Goal: Feedback & Contribution: Submit feedback/report problem

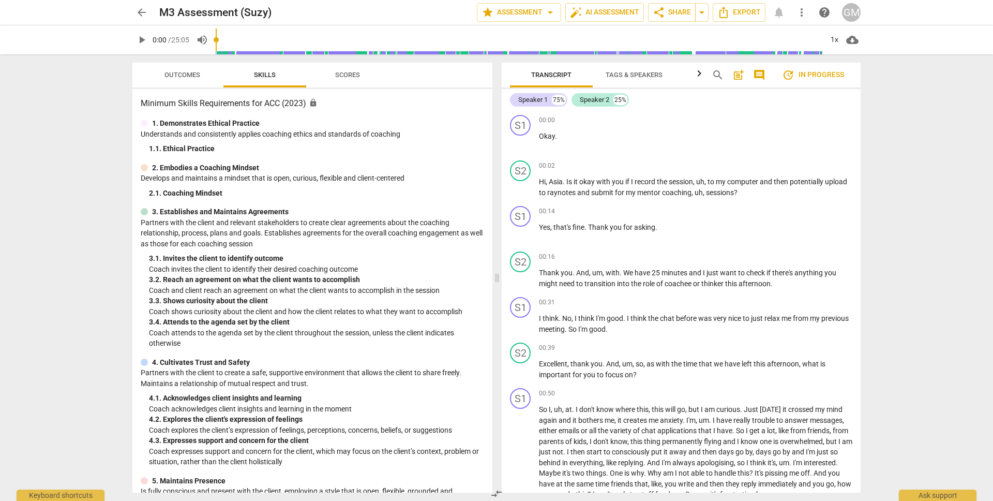
click at [142, 40] on span "play_arrow" at bounding box center [142, 40] width 12 height 12
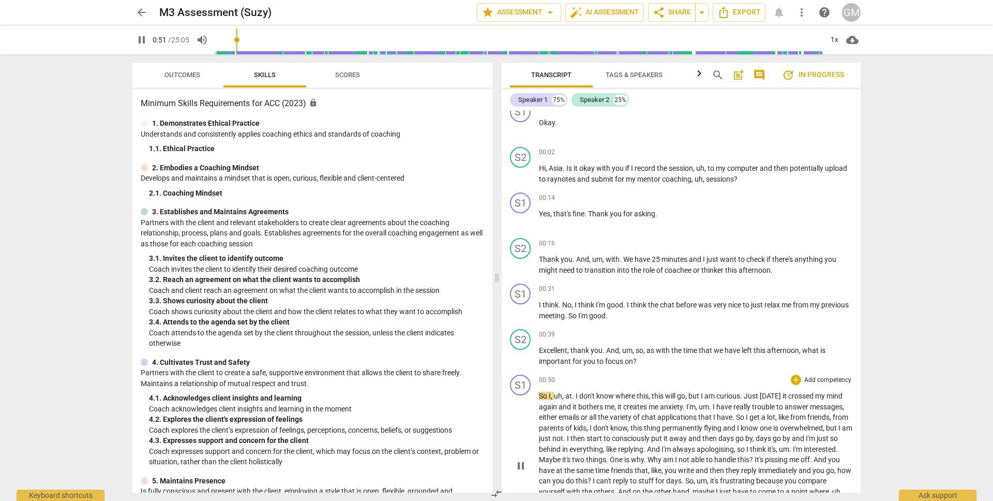
scroll to position [20, 0]
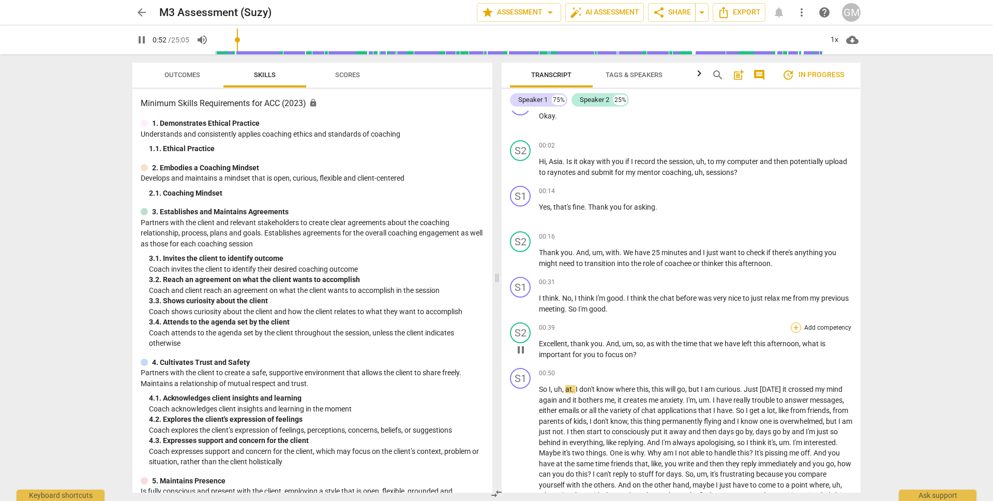
click at [795, 325] on div "+" at bounding box center [796, 327] width 10 height 10
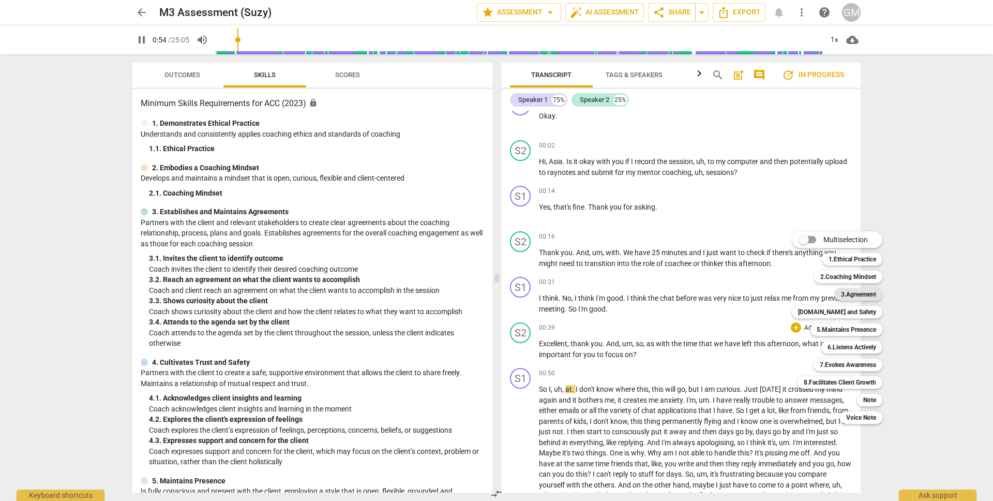
click at [856, 293] on b "3.Agreement" at bounding box center [858, 294] width 35 height 12
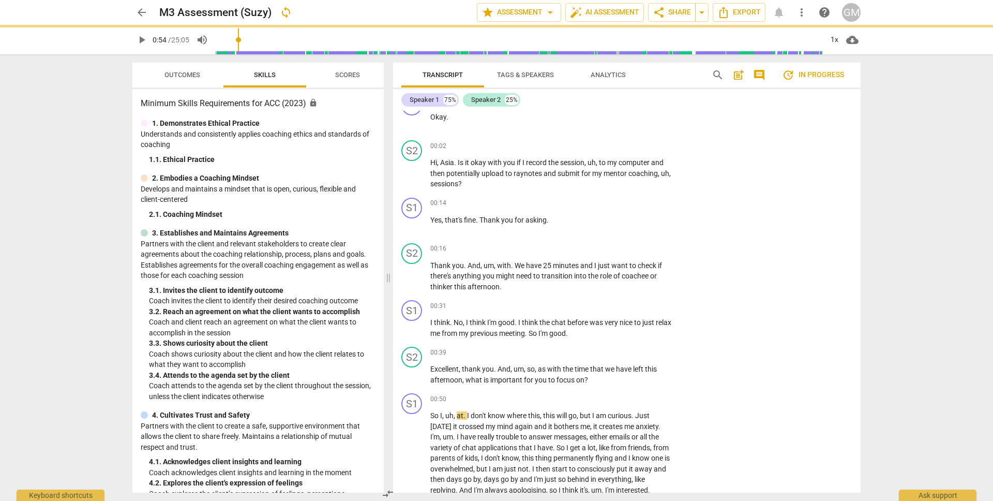
type input "55"
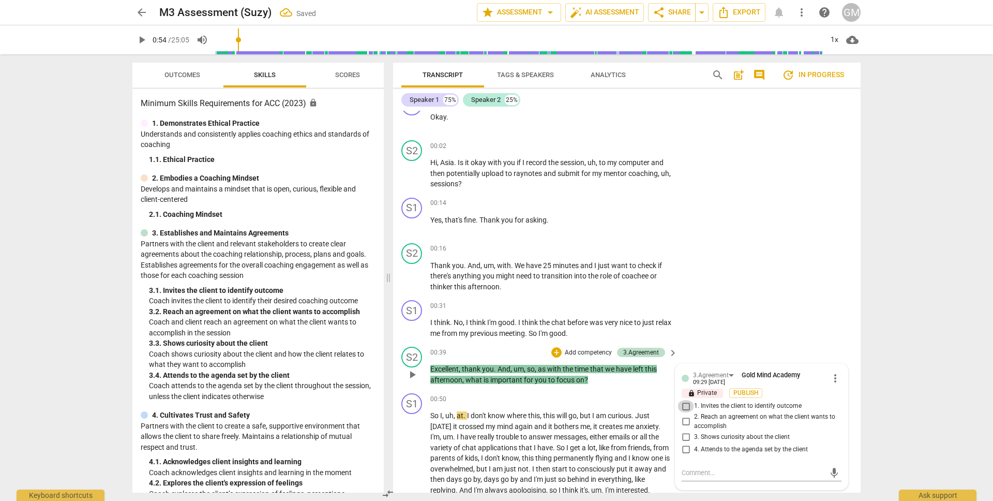
click at [685, 407] on input "1. Invites the client to identify outcome" at bounding box center [686, 406] width 17 height 12
checkbox input "true"
click at [913, 382] on div "arrow_back M3 Assessment (Suzy) Saved edit star Assessment arrow_drop_down auto…" at bounding box center [496, 250] width 993 height 501
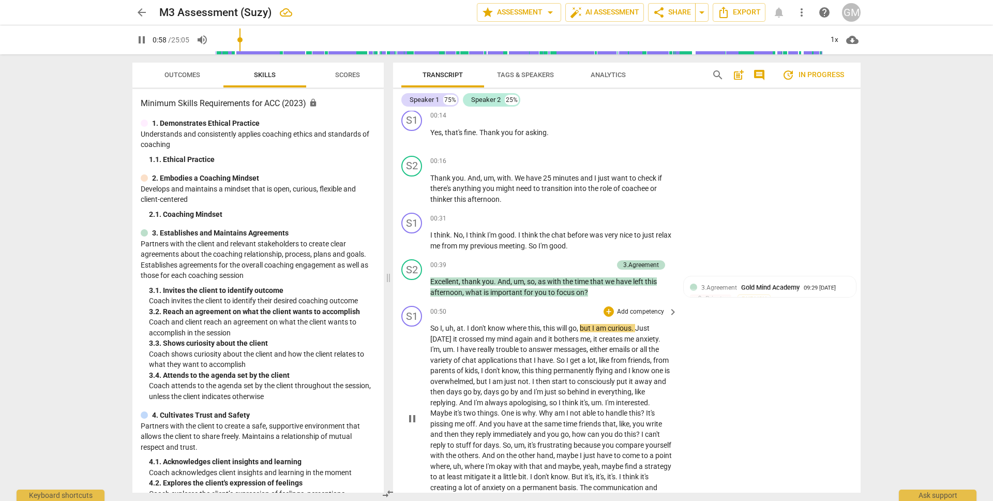
scroll to position [149, 0]
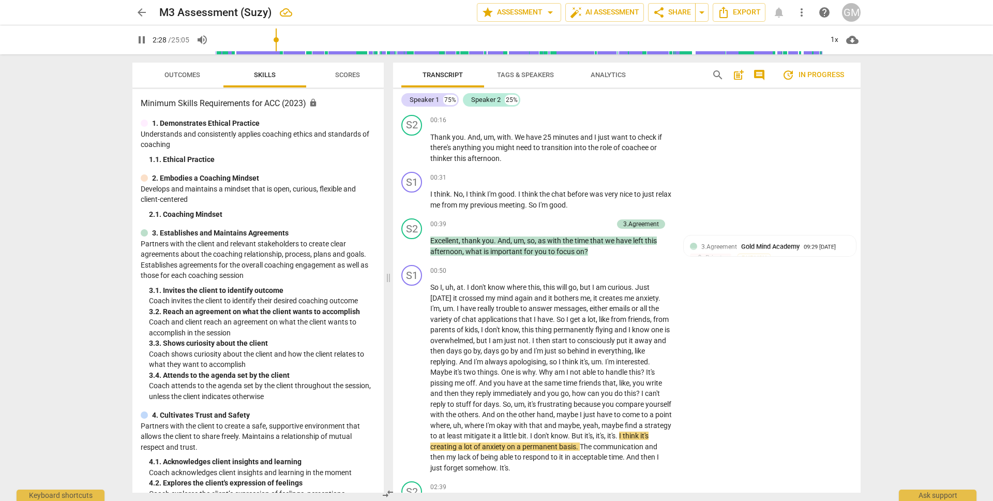
click at [916, 353] on div "arrow_back M3 Assessment (Suzy) edit star Assessment arrow_drop_down auto_fix_h…" at bounding box center [496, 250] width 993 height 501
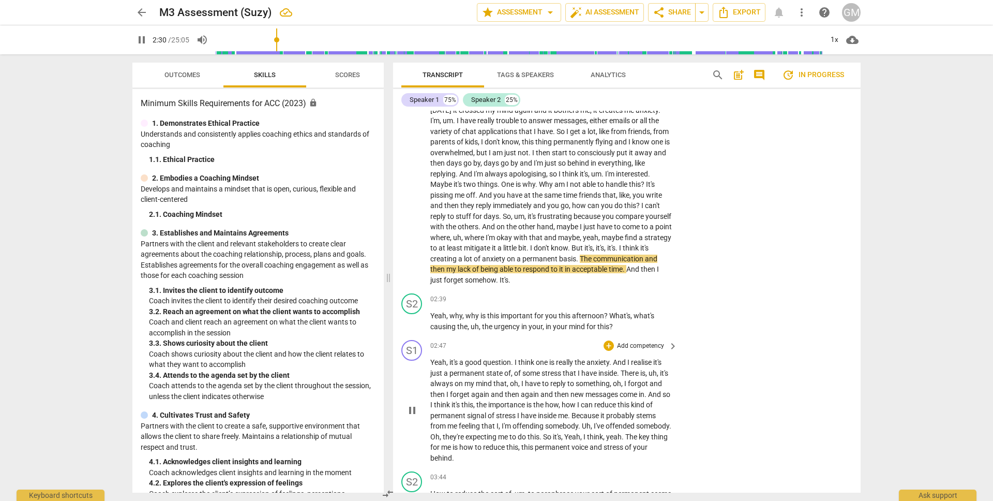
scroll to position [358, 0]
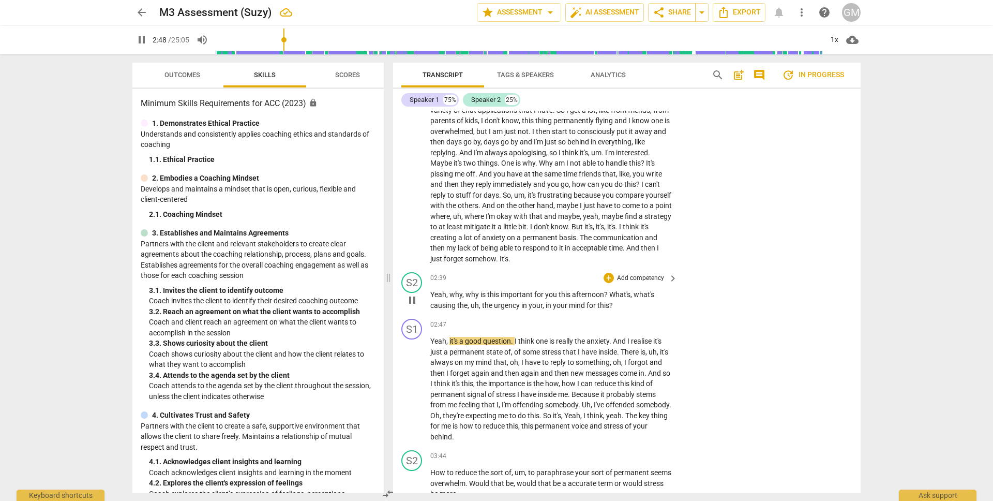
click at [413, 301] on span "pause" at bounding box center [412, 300] width 12 height 12
type input "169"
click at [607, 277] on div "+" at bounding box center [609, 278] width 10 height 10
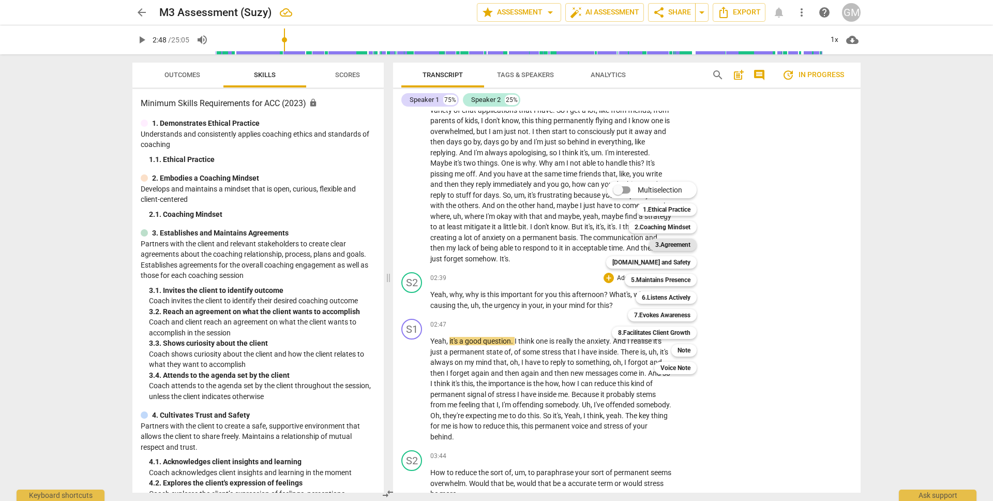
click at [682, 242] on b "3.Agreement" at bounding box center [673, 245] width 35 height 12
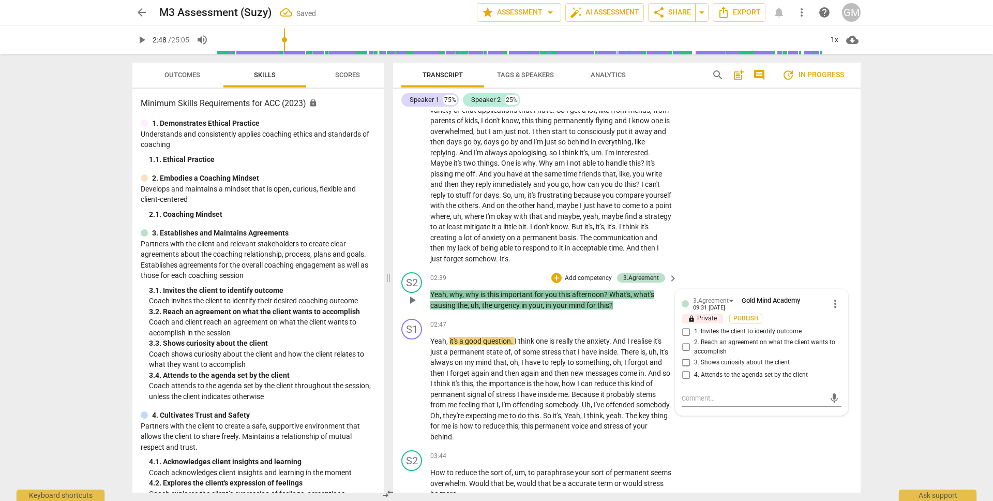
click at [748, 362] on span "3. Shows curiosity about the client" at bounding box center [742, 362] width 96 height 9
click at [694, 362] on input "3. Shows curiosity about the client" at bounding box center [686, 362] width 17 height 12
checkbox input "true"
click at [733, 394] on textarea at bounding box center [753, 398] width 143 height 10
type textarea "W"
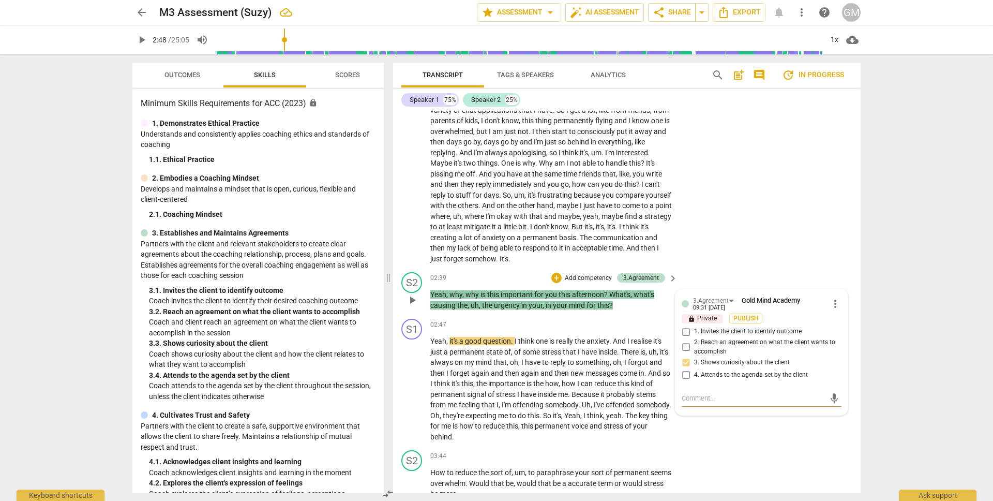
type textarea "W"
type textarea "We"
type textarea "Wel"
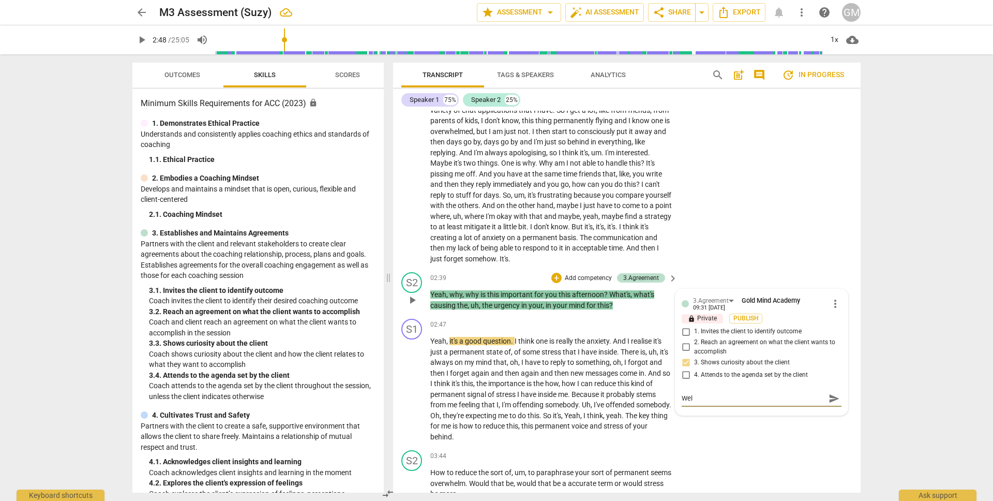
type textarea "Well"
type textarea "Well d"
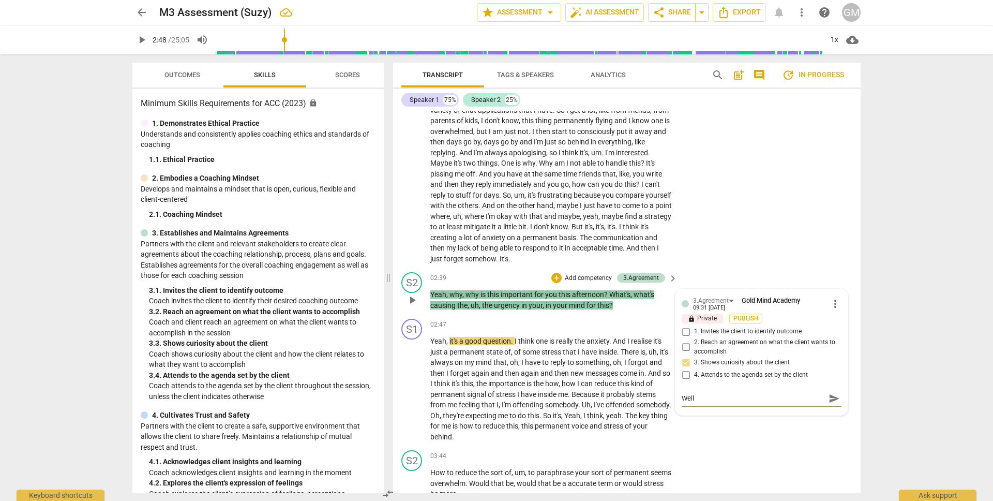
type textarea "Well d"
type textarea "Well do"
type textarea "Well don"
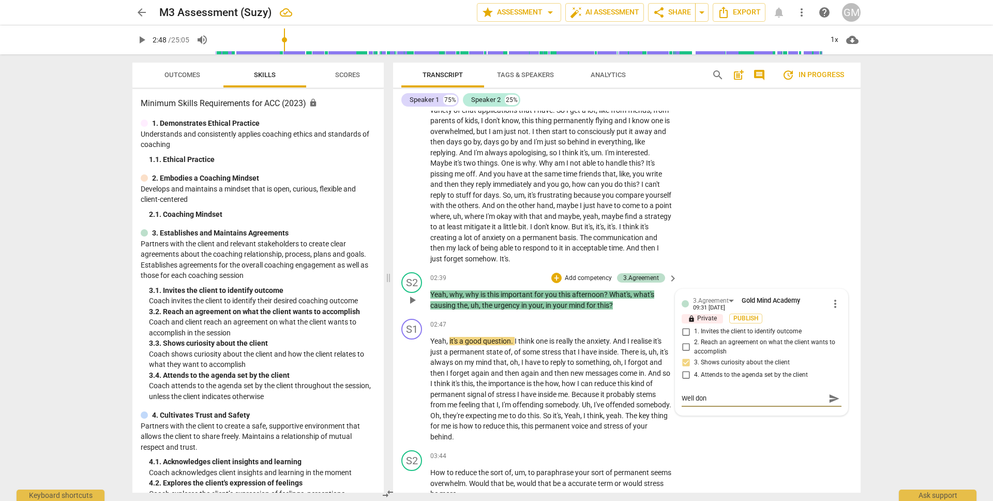
type textarea "Well done"
type textarea "Well done o"
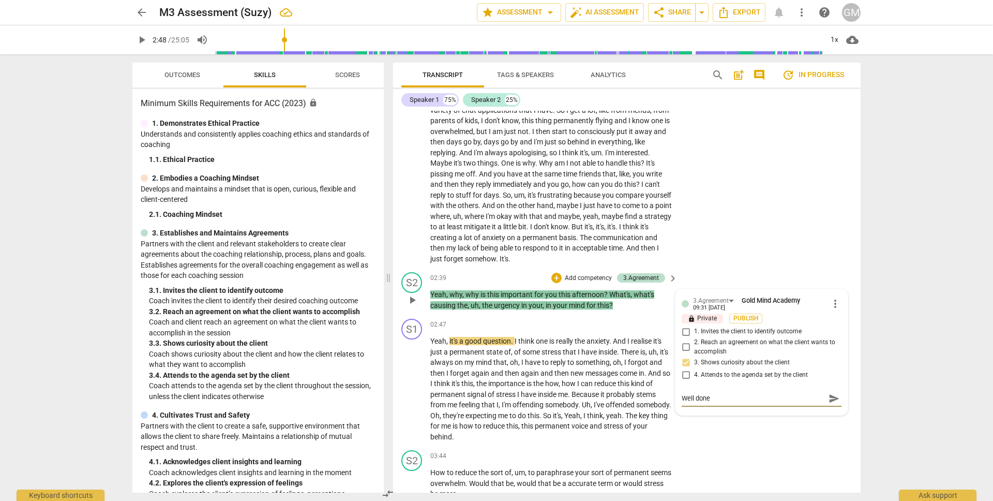
type textarea "Well done o"
type textarea "Well done on"
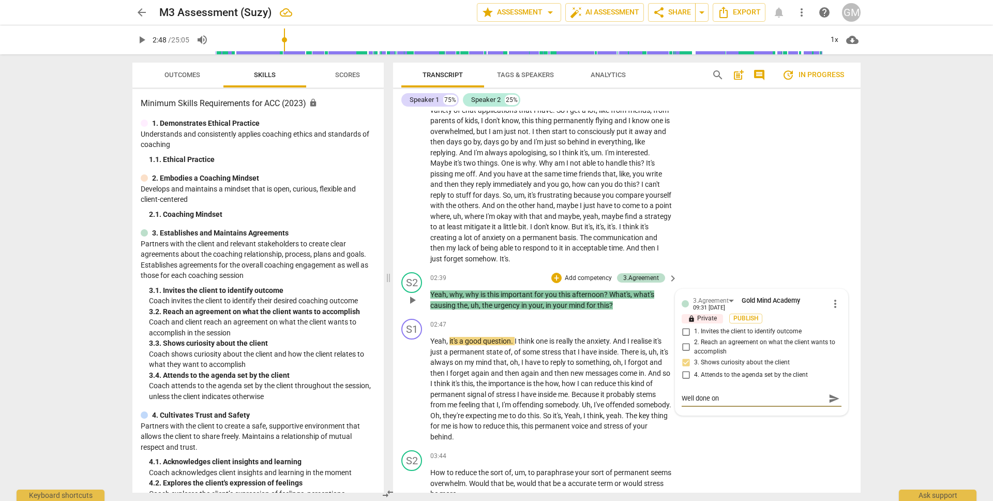
type textarea "Well done on c"
type textarea "Well done on ca"
type textarea "Well done on cat"
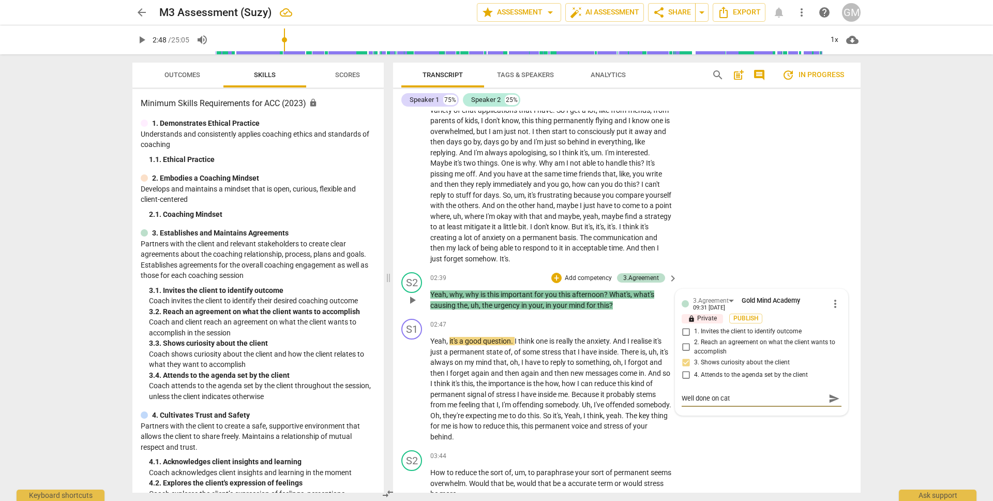
type textarea "Well done on catc"
type textarea "Well done on catch"
type textarea "Well done on catchi"
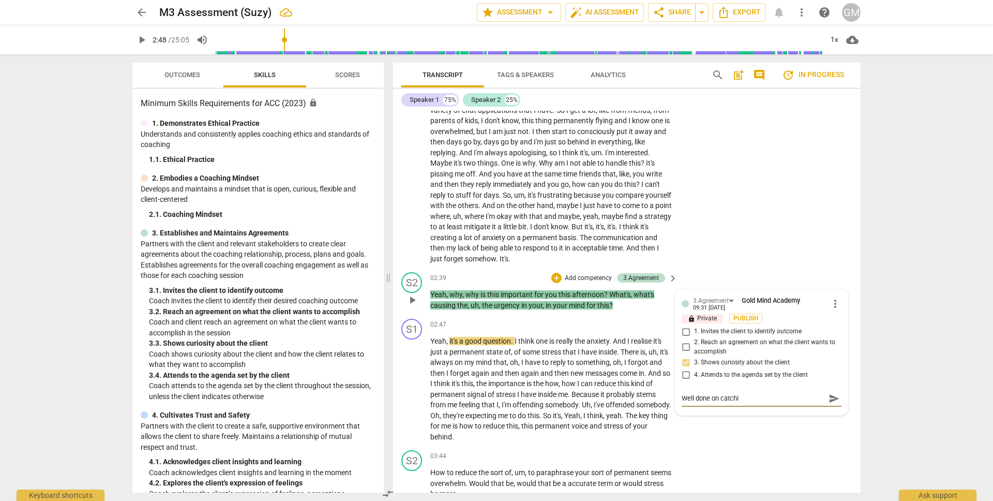
type textarea "Well done on catchin"
type textarea "Well done on catching"
type textarea "Well done on catching t"
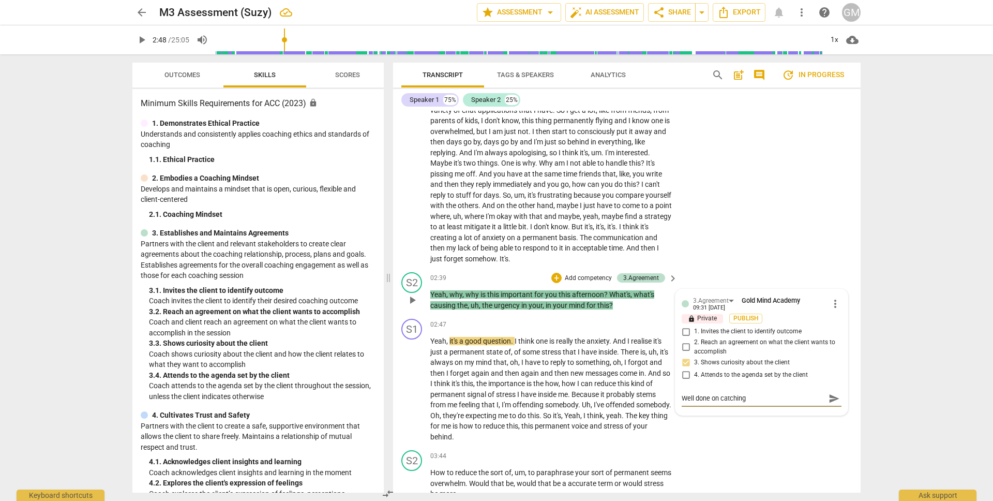
type textarea "Well done on catching t"
type textarea "Well done on catching th"
type textarea "Well done on catching the"
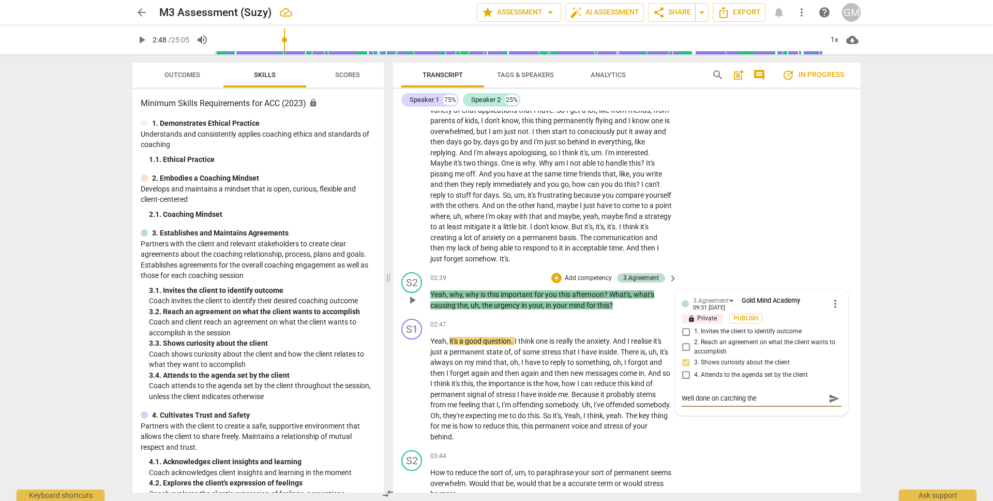
type textarea "Well done on catching the '"
type textarea "Well done on catching the 'w"
type textarea "Well done on catching the 'wh"
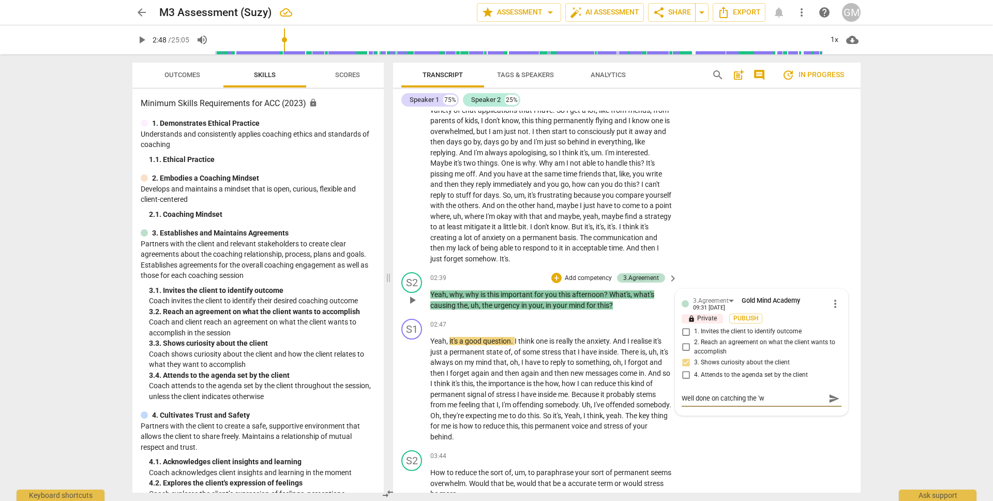
type textarea "Well done on catching the 'wh"
type textarea "Well done on catching the 'why"
type textarea "Well done on catching the 'why'"
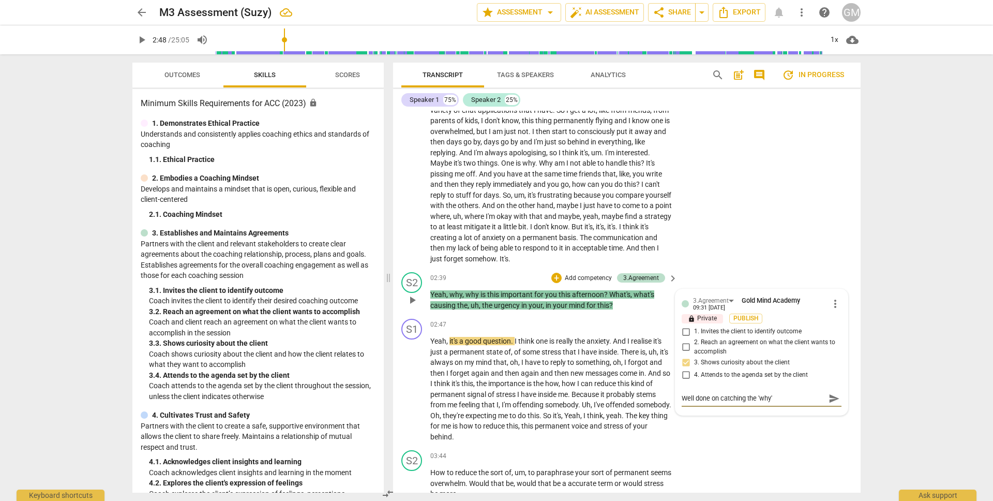
type textarea "Well done on catching the 'why'"
type textarea "Well done on catching the 'why' w"
type textarea "Well done on catching the 'why'"
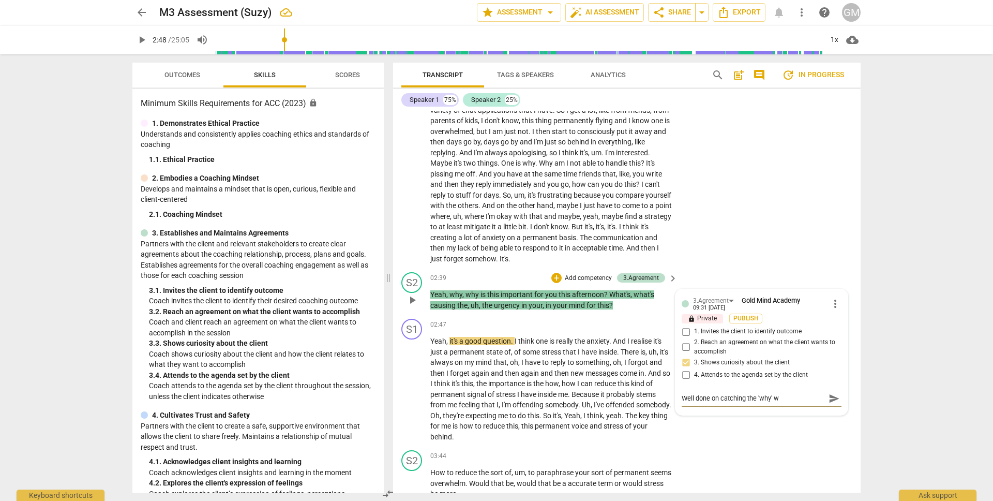
type textarea "Well done on catching the 'why'"
type textarea "Well done on catching the 'why' q"
type textarea "Well done on catching the 'why' qu"
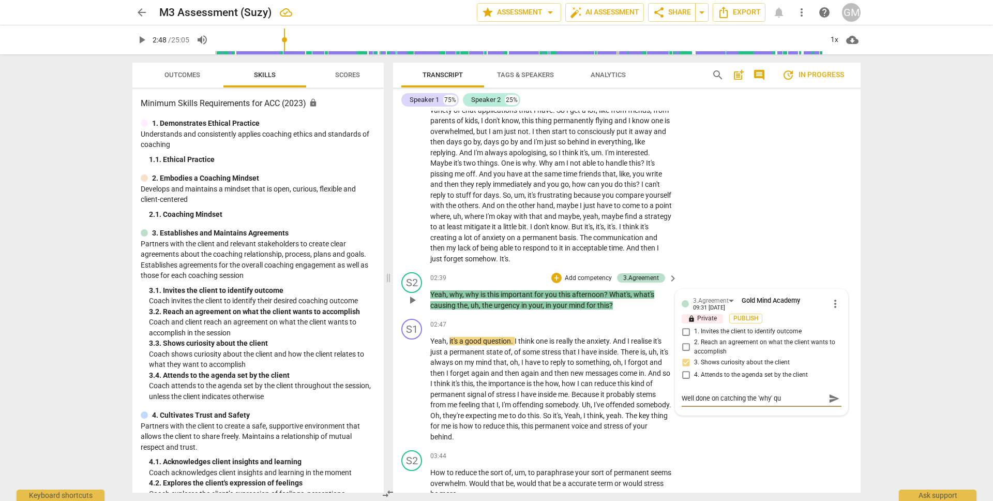
type textarea "Well done on catching the 'why' que"
type textarea "Well done on catching the 'why' ques"
type textarea "Well done on catching the 'why' quest"
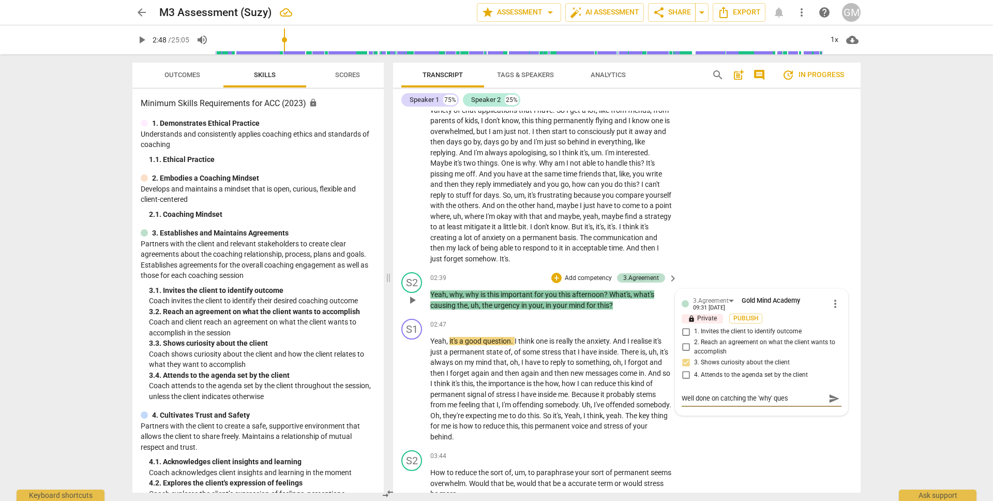
type textarea "Well done on catching the 'why' quest"
type textarea "Well done on catching the 'why' questi"
type textarea "Well done on catching the 'why' questio"
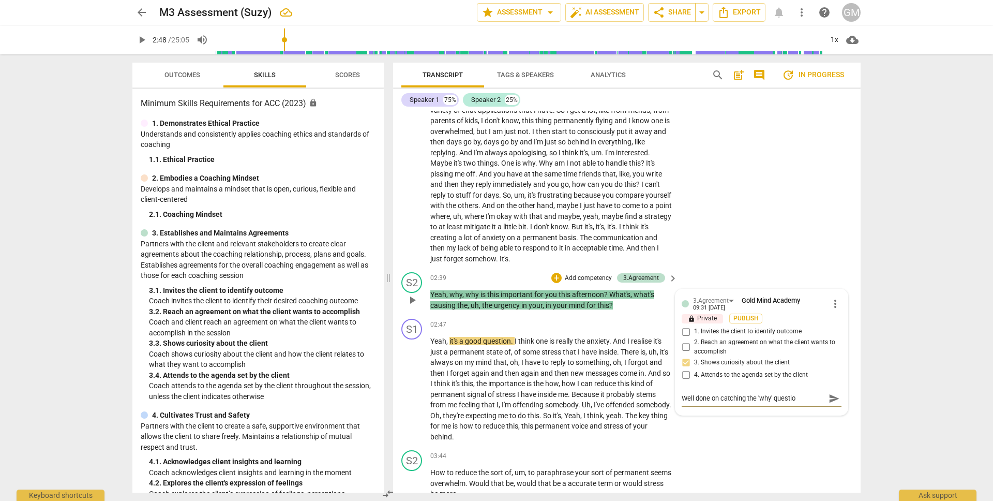
type textarea "Well done on catching the 'why' question"
type textarea "Well done on catching the 'why' question a"
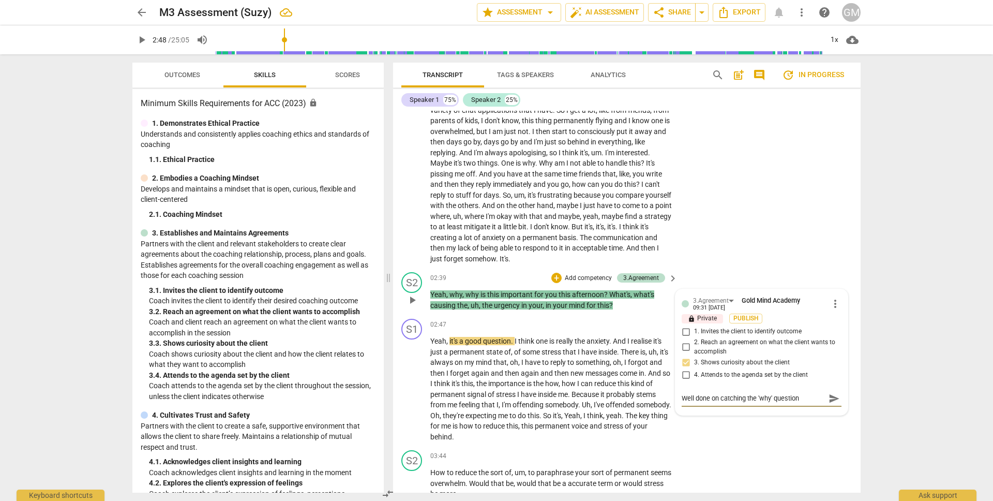
type textarea "Well done on catching the 'why' question a"
type textarea "Well done on catching the 'why' question an"
type textarea "Well done on catching the 'why' question and"
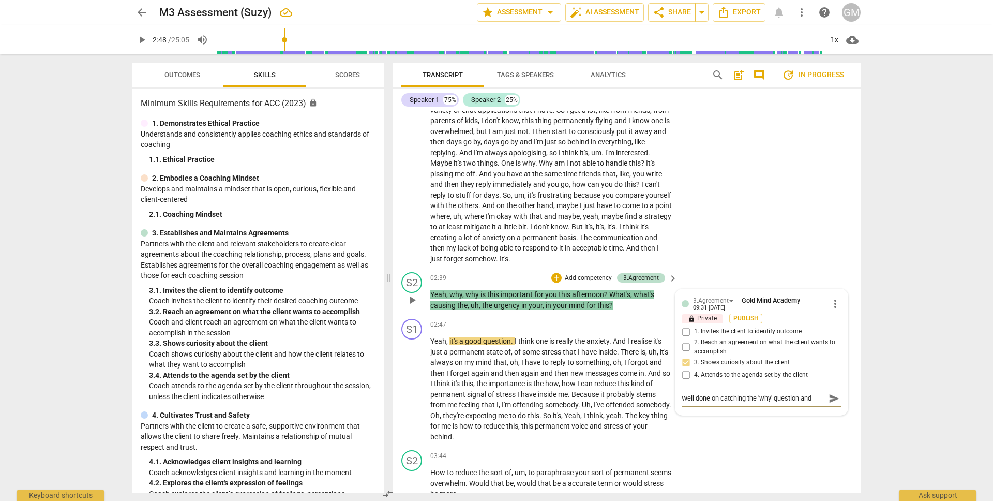
type textarea "Well done on catching the 'why' question and"
type textarea "Well done on catching the 'why' question and r"
type textarea "Well done on catching the 'why' question and re"
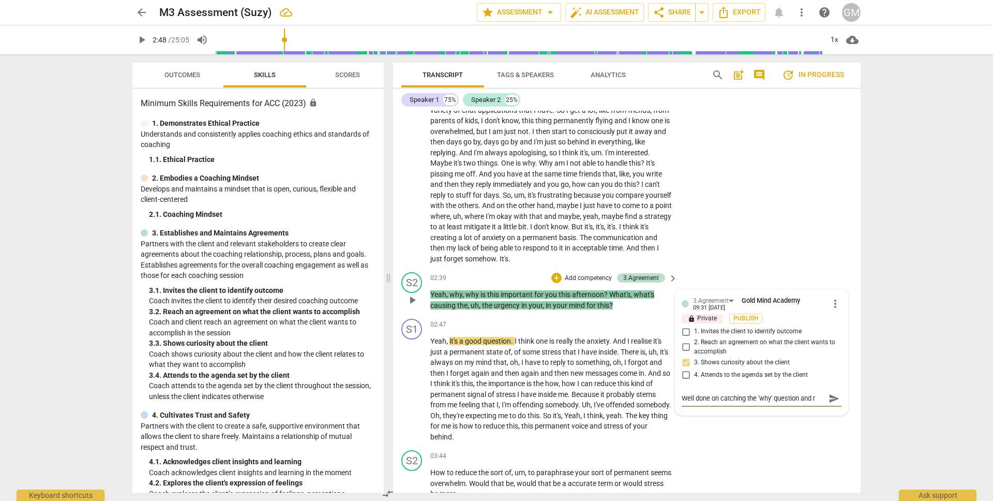
type textarea "Well done on catching the 'why' question and re"
type textarea "Well done on catching the 'why' question and rep"
type textarea "Well done on catching the 'why' question and [PERSON_NAME]"
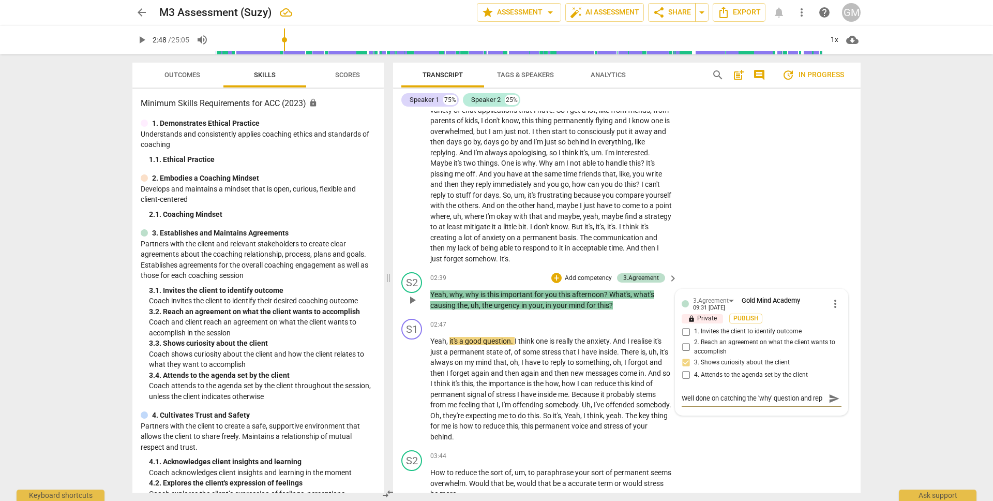
type textarea "Well done on catching the 'why' question and [PERSON_NAME]"
type textarea "Well done on catching the 'why' question and rephr"
type textarea "Well done on catching the 'why' question and rephra"
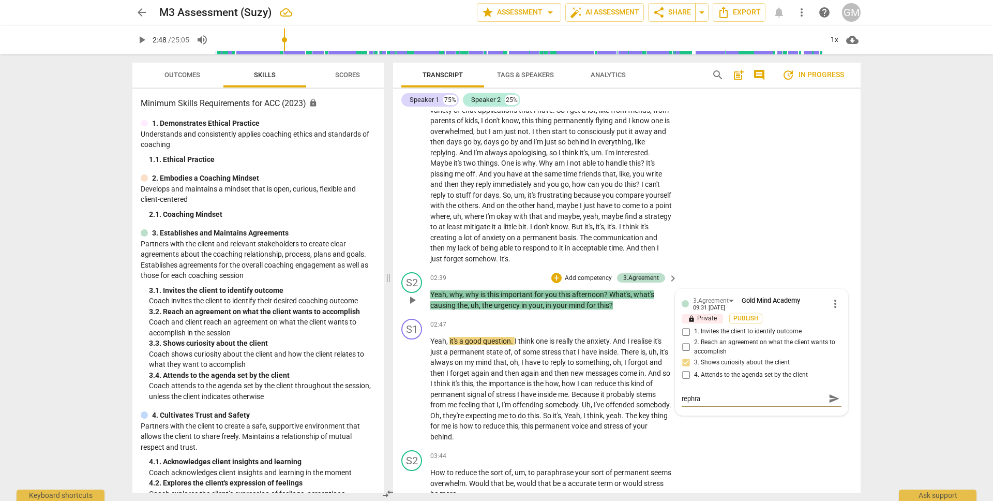
type textarea "Well done on catching the 'why' question and rephras"
type textarea "Well done on catching the 'why' question and rephrasi"
type textarea "Well done on catching the 'why' question and rephrasin"
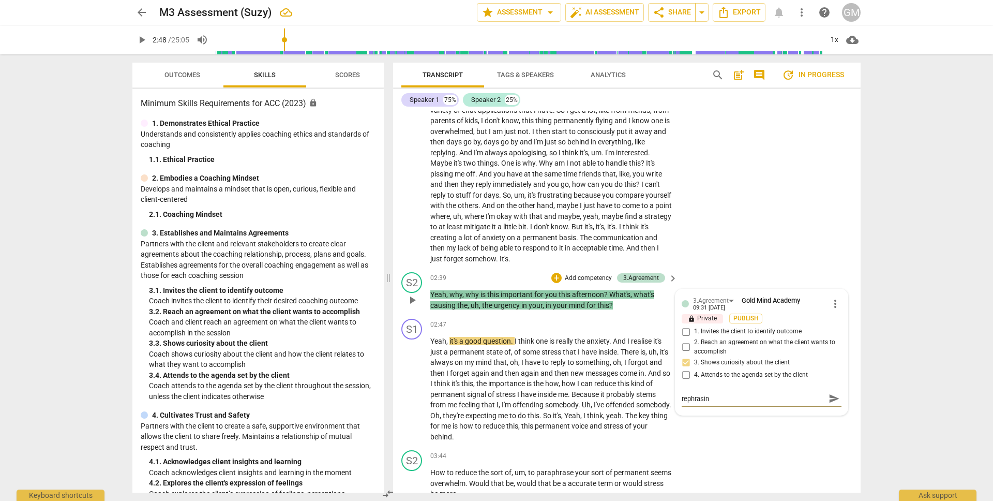
scroll to position [0, 0]
type textarea "Well done on catching the 'why' question and rephrasing"
type textarea "Well done on catching the 'why' question and rephrasing i"
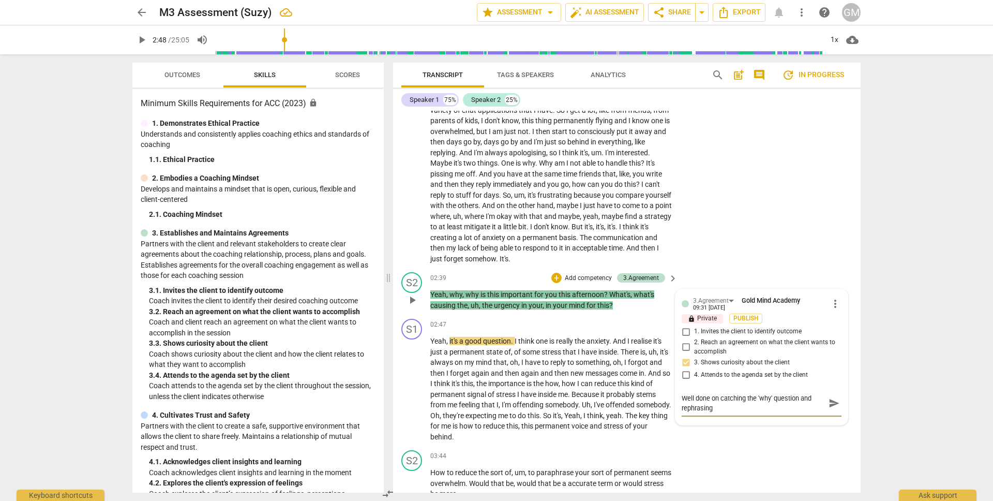
type textarea "Well done on catching the 'why' question and rephrasing i"
type textarea "Well done on catching the 'why' question and rephrasing it"
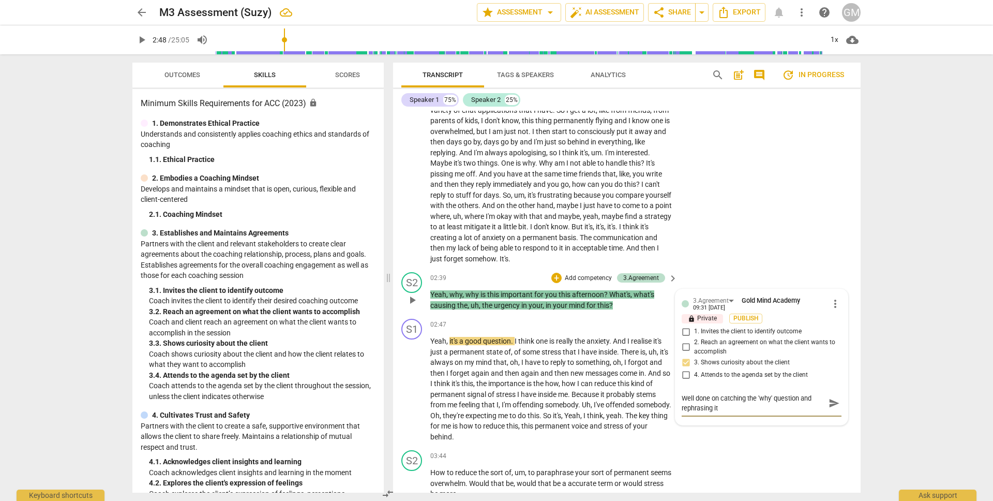
type textarea "Well done on catching the 'why' question and rephrasing it w"
type textarea "Well done on catching the 'why' question and rephrasing it wi"
type textarea "Well done on catching the 'why' question and rephrasing it wit"
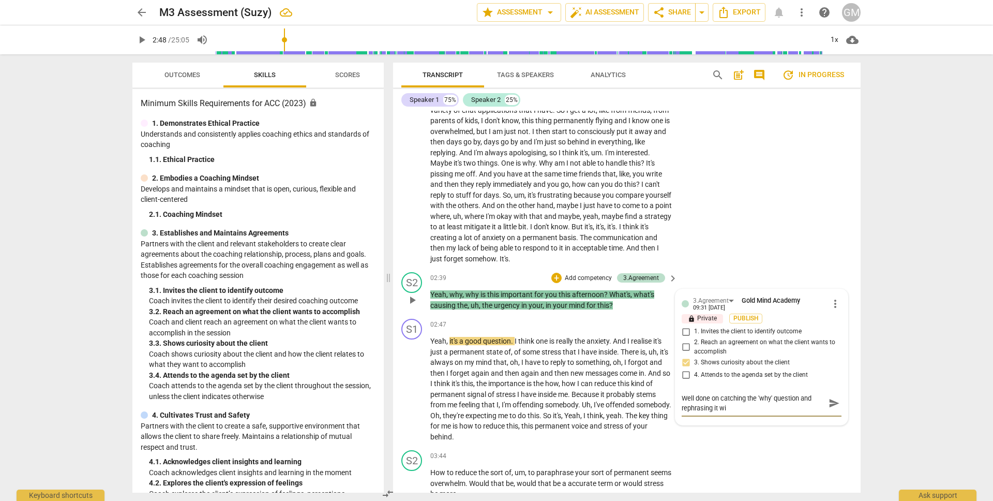
type textarea "Well done on catching the 'why' question and rephrasing it wit"
type textarea "Well done on catching the 'why' question and rephrasing it with"
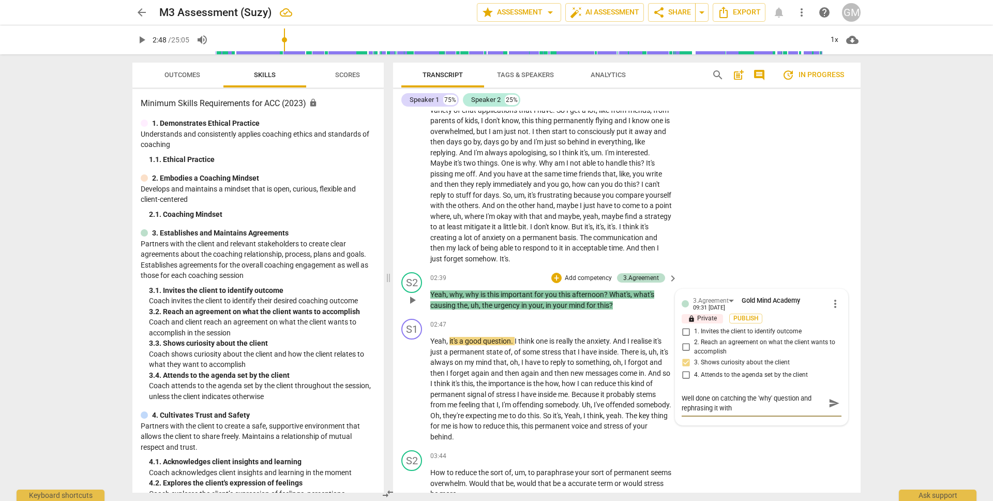
type textarea "Well done on catching the 'why' question and rephrasing it with a"
type textarea "Well done on catching the 'why' question and rephrasing it with a '"
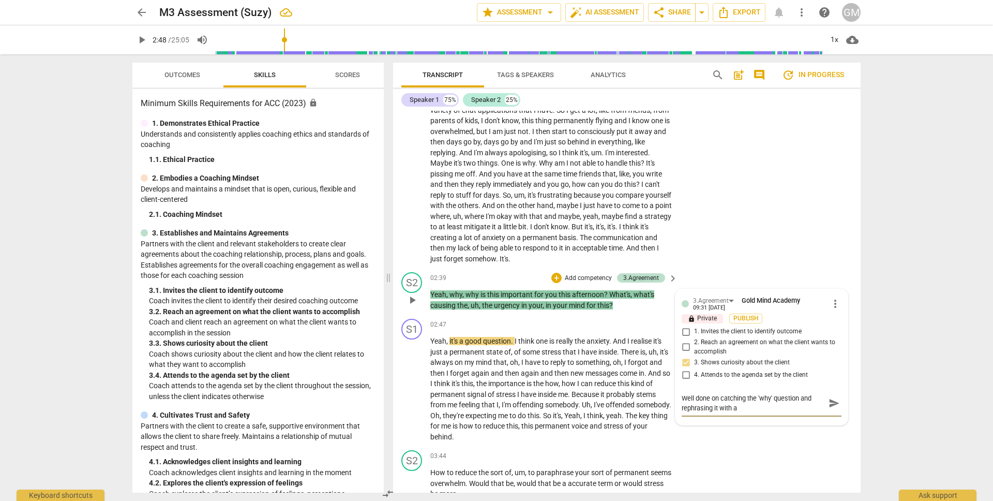
type textarea "Well done on catching the 'why' question and rephrasing it with a '"
type textarea "Well done on catching the 'why' question and rephrasing it with a 'w"
type textarea "Well done on catching the 'why' question and rephrasing it with a 'wh"
type textarea "Well done on catching the 'why' question and rephrasing it with a 'wha"
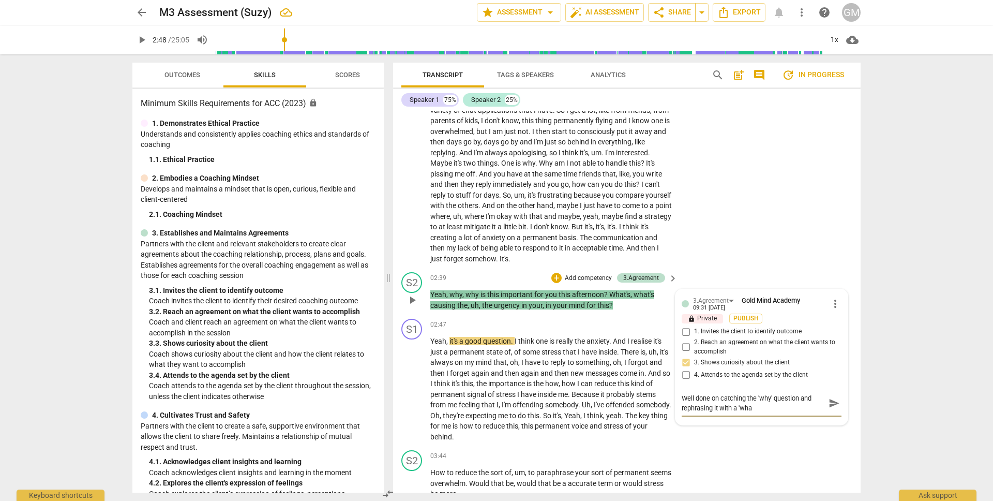
type textarea "Well done on catching the 'why' question and rephrasing it with a 'what"
type textarea "Well done on catching the 'why' question and rephrasing it with a 'what'"
type textarea "Well done on catching the 'why' question and rephrasing it with a 'what's"
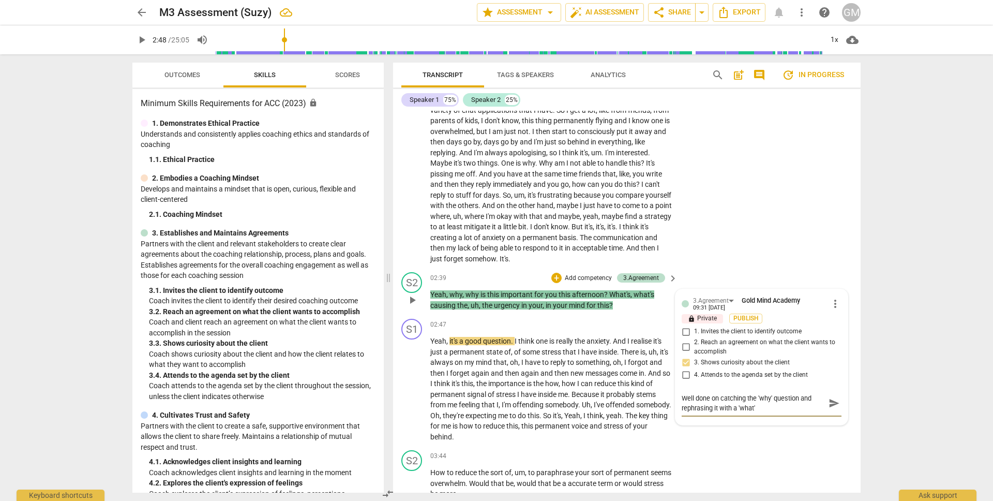
type textarea "Well done on catching the 'why' question and rephrasing it with a 'what's"
type textarea "Well done on catching the 'why' question and rephrasing it with a 'what's c"
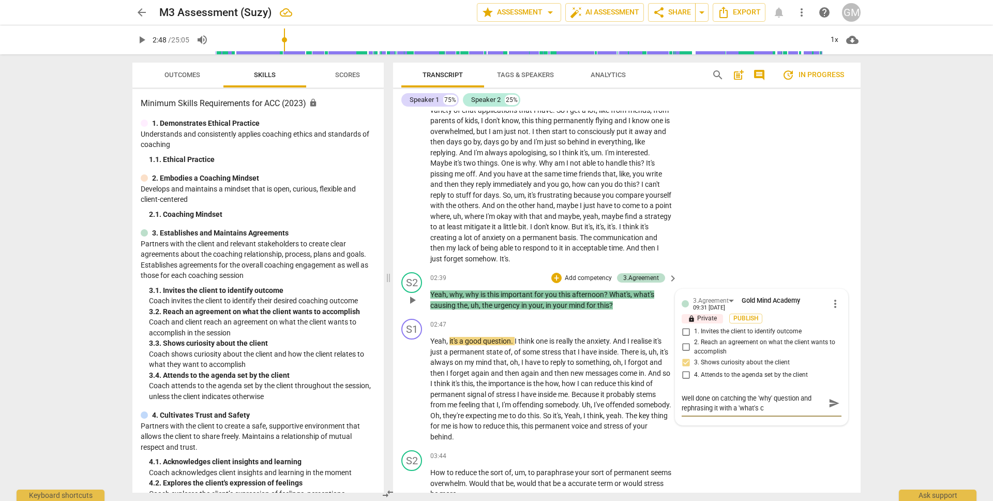
type textarea "Well done on catching the 'why' question and rephrasing it with a 'what's ca"
type textarea "Well done on catching the 'why' question and rephrasing it with a 'what's cau"
type textarea "Well done on catching the 'why' question and rephrasing it with a 'what's caus"
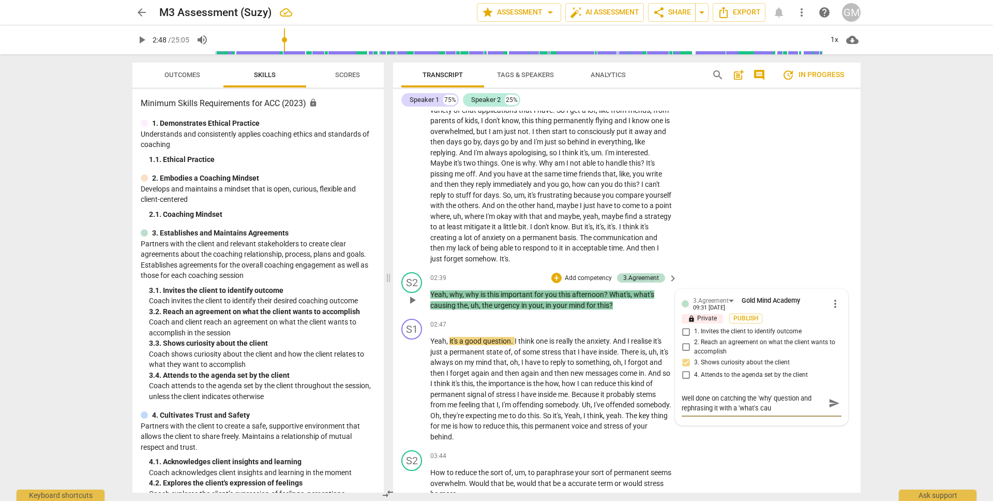
type textarea "Well done on catching the 'why' question and rephrasing it with a 'what's caus"
type textarea "Well done on catching the 'why' question and rephrasing it with a 'what's causi"
type textarea "Well done on catching the 'why' question and rephrasing it with a 'what's causin"
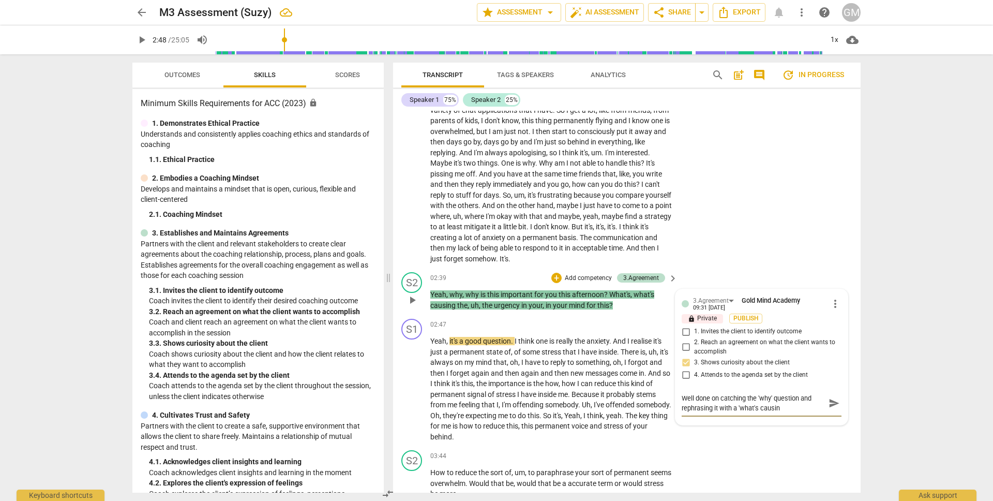
type textarea "Well done on catching the 'why' question and rephrasing it with a 'what's causi…"
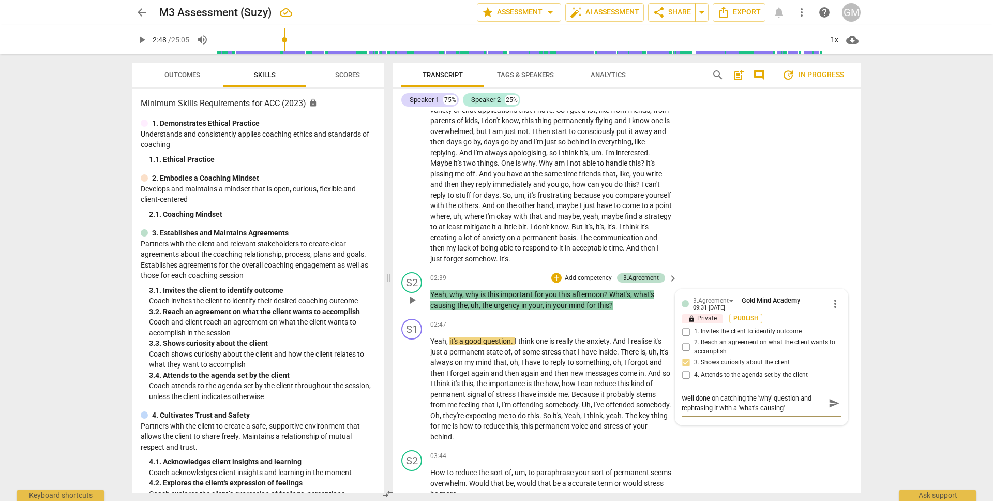
type textarea "Well done on catching the 'why' question and rephrasing it with a 'what's causi…"
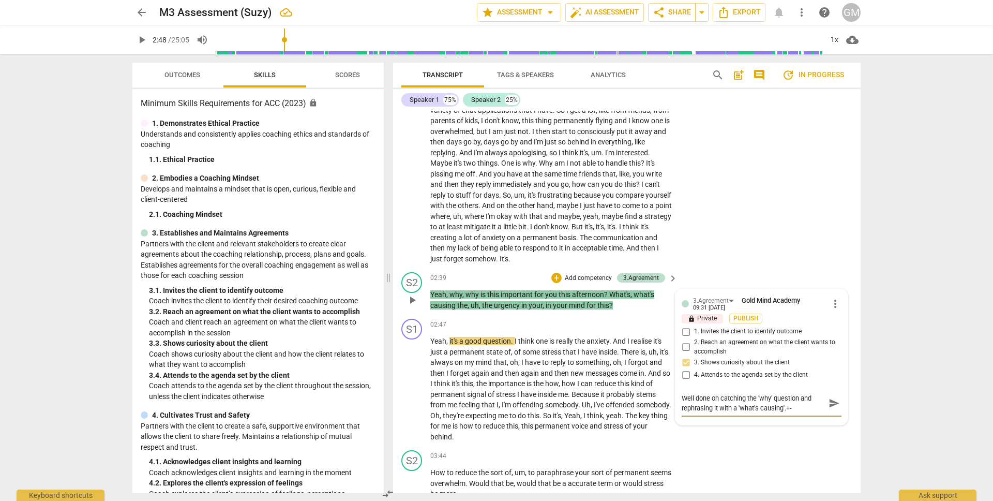
type textarea "Well done on catching the 'why' question and rephrasing it with a 'what's causi…"
click at [833, 402] on span "send" at bounding box center [834, 403] width 11 height 11
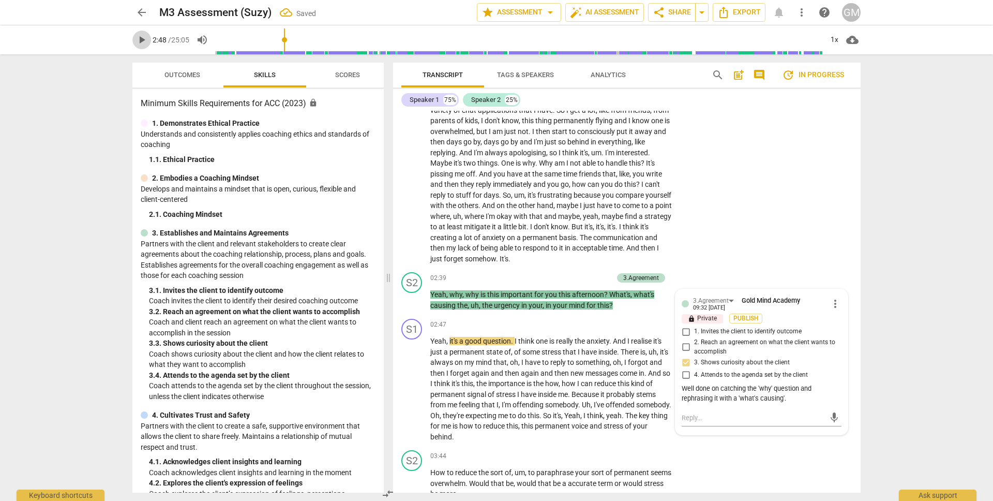
click at [140, 40] on span "play_arrow" at bounding box center [142, 40] width 12 height 12
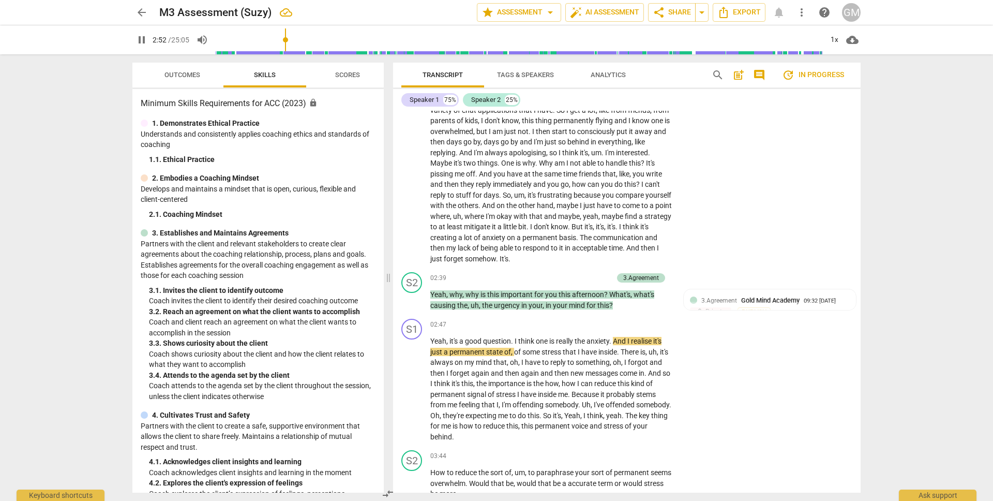
click at [896, 318] on div "arrow_back M3 Assessment (Suzy) edit star Assessment arrow_drop_down auto_fix_h…" at bounding box center [496, 250] width 993 height 501
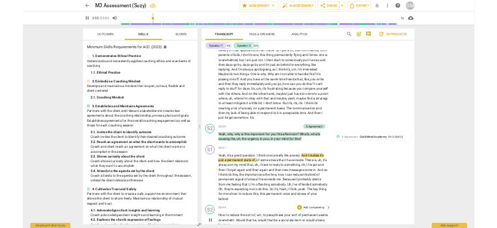
scroll to position [522, 0]
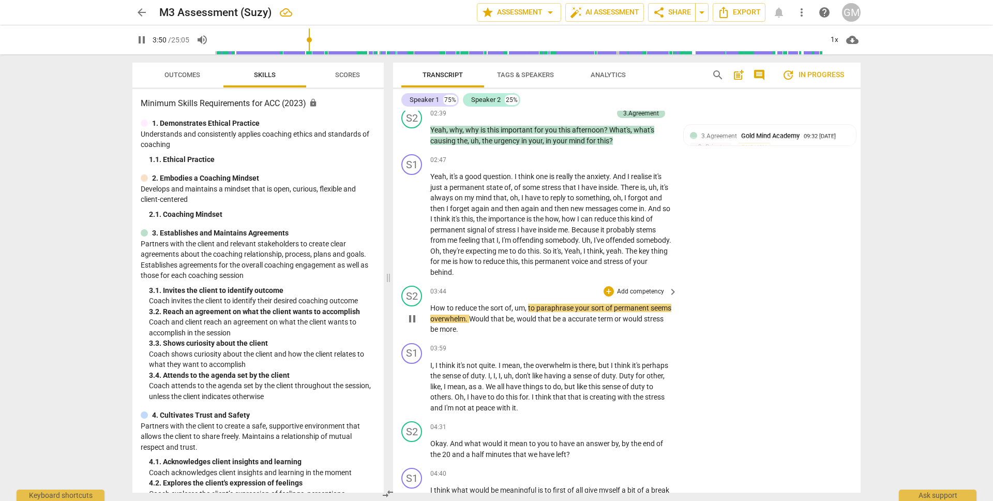
click at [411, 318] on span "pause" at bounding box center [412, 319] width 12 height 12
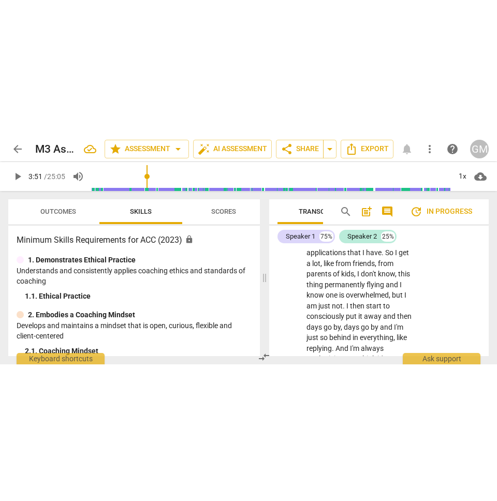
scroll to position [904, 0]
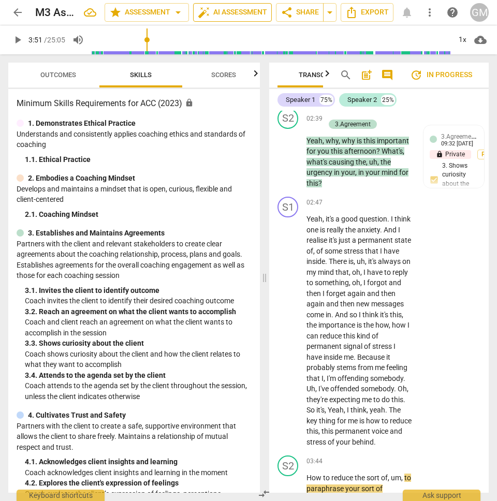
type input "231"
